Goal: Navigation & Orientation: Find specific page/section

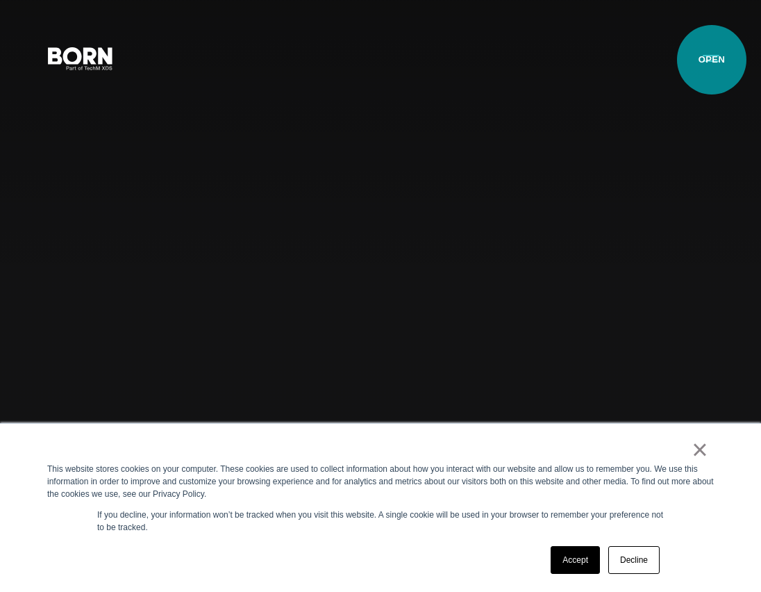
click at [712, 60] on button "Primary Menu" at bounding box center [710, 57] width 33 height 29
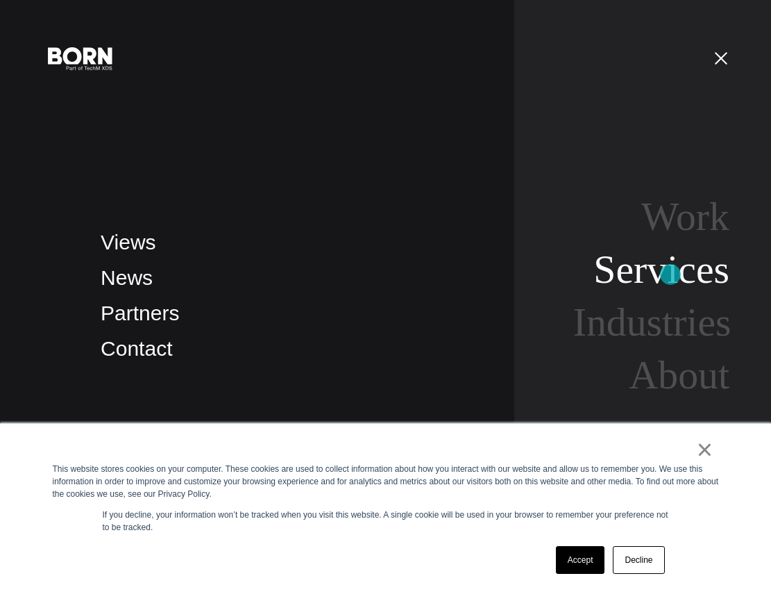
click at [671, 274] on link "Services" at bounding box center [662, 269] width 136 height 44
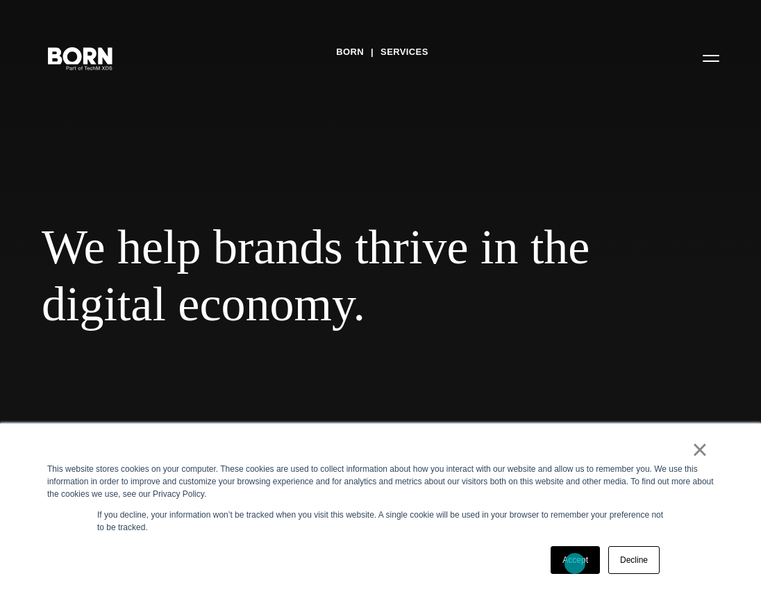
click at [575, 563] on link "Accept" at bounding box center [575, 560] width 49 height 28
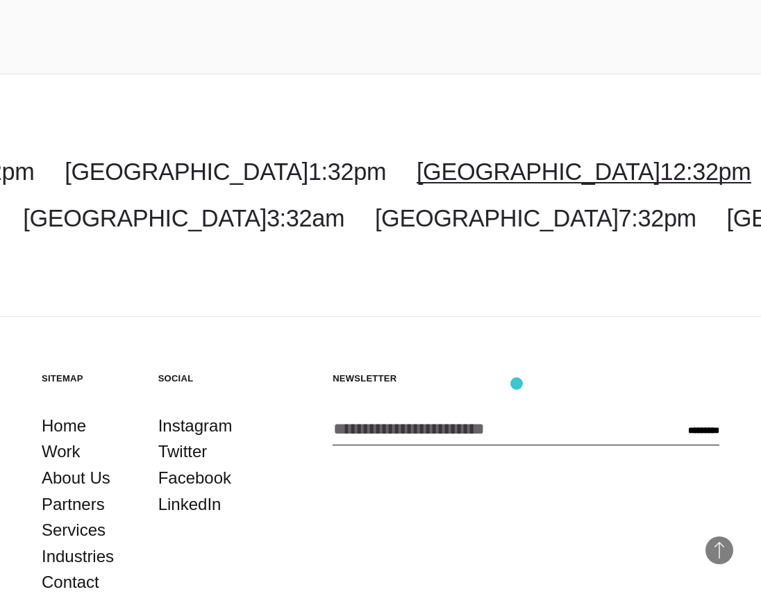
scroll to position [2391, 0]
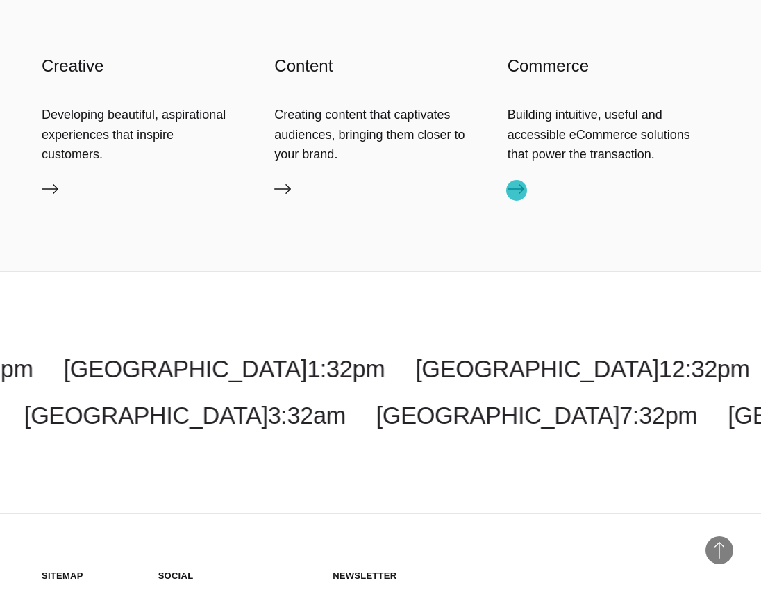
click at [517, 190] on icon at bounding box center [516, 189] width 17 height 17
